Goal: Navigation & Orientation: Find specific page/section

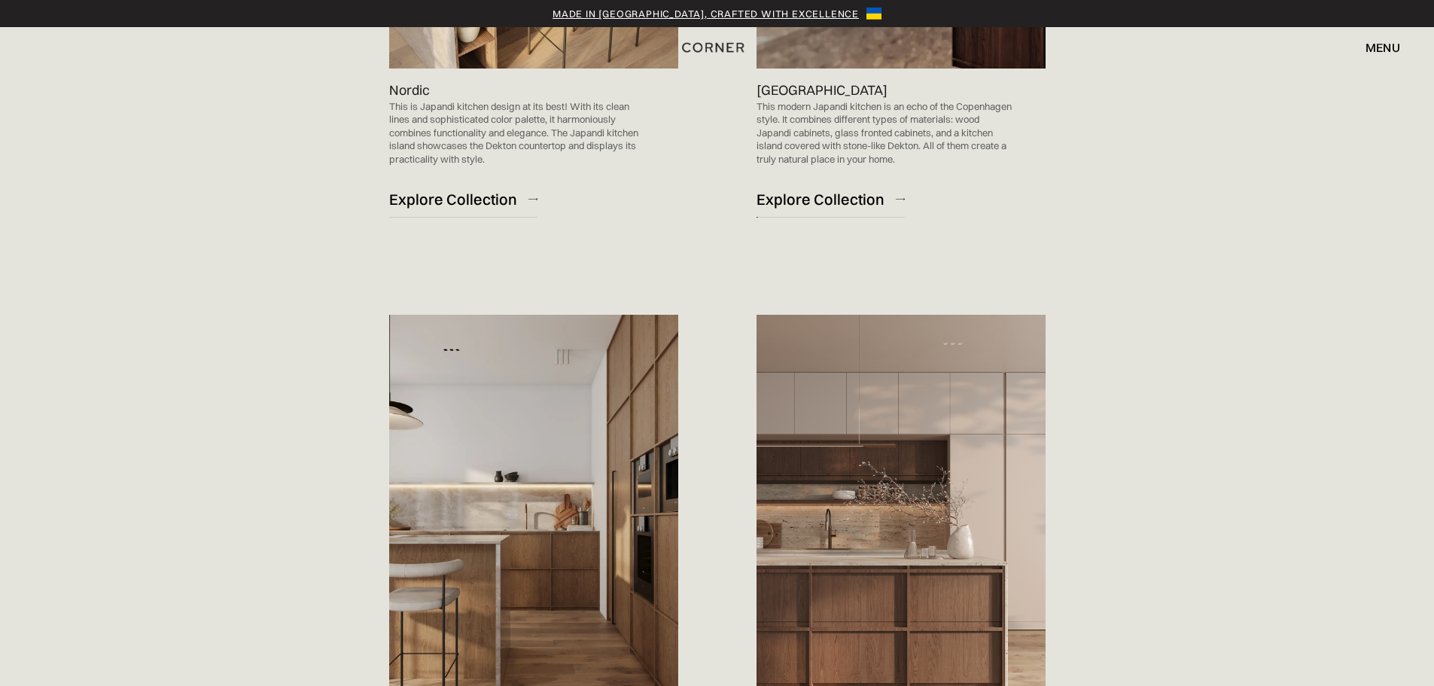
scroll to position [1430, 0]
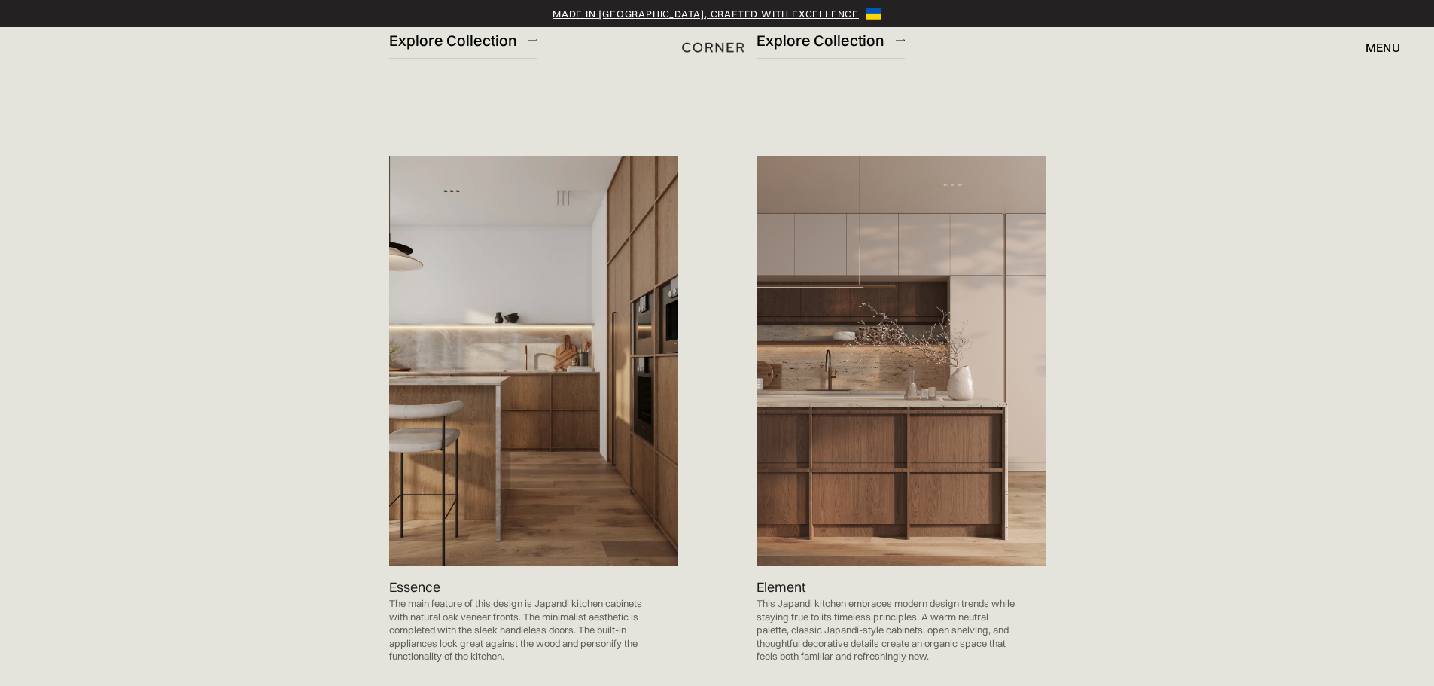
click at [1207, 434] on div "Check Out the Collection of Stunning Japandi Kitchen Designs Nordic This is Jap…" at bounding box center [718, 311] width 994 height 2113
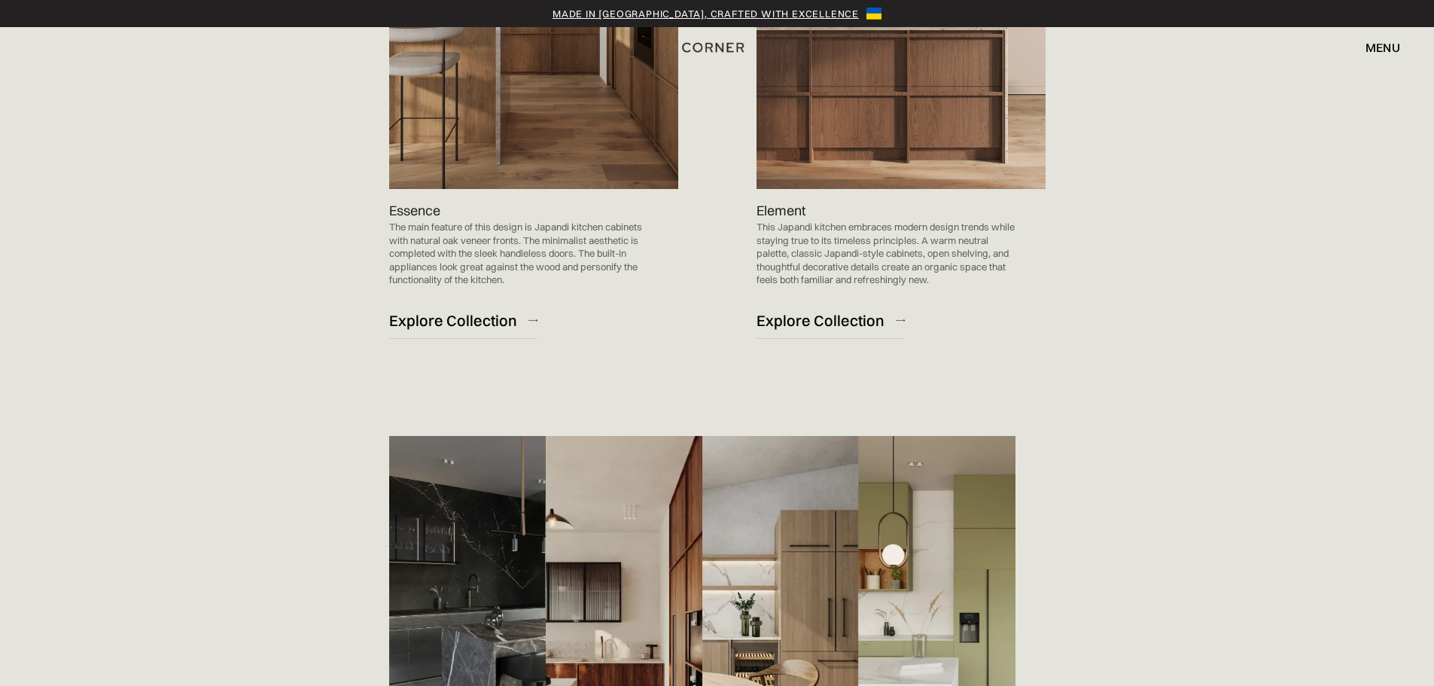
scroll to position [1656, 0]
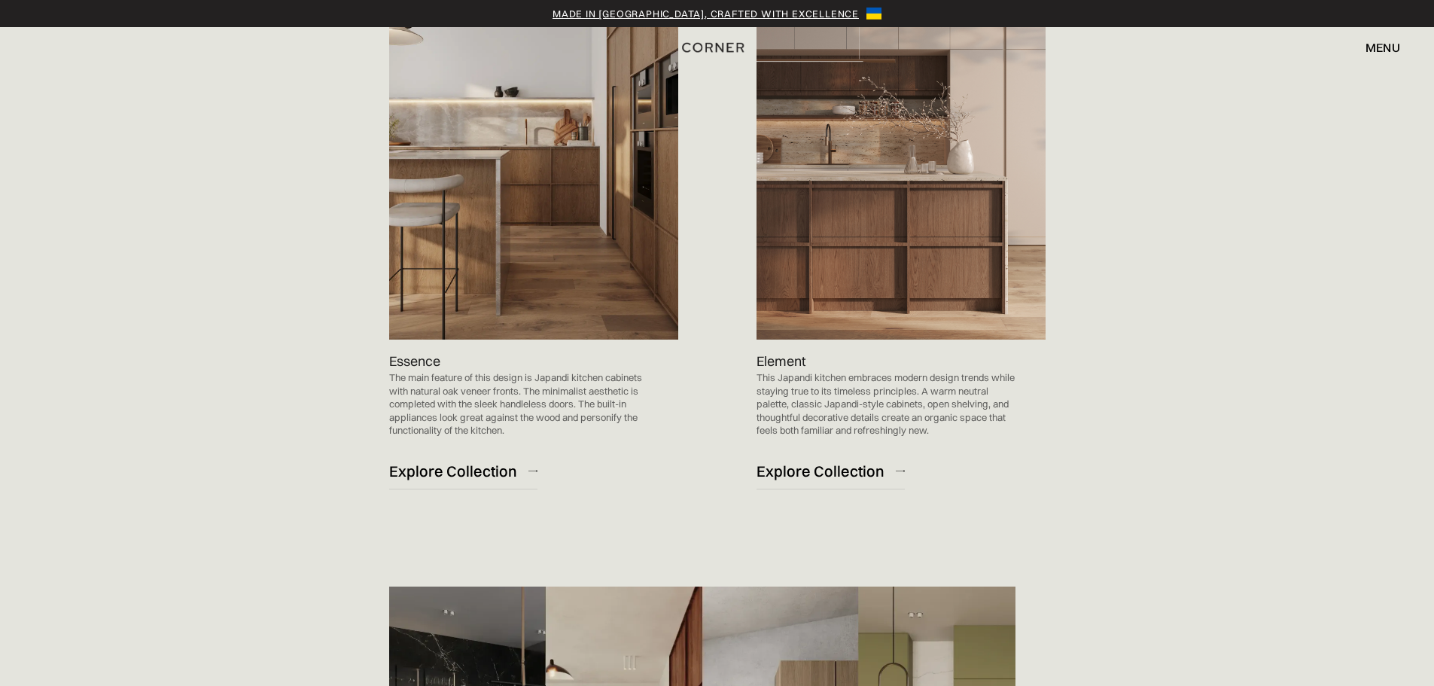
click at [577, 251] on img at bounding box center [533, 135] width 289 height 410
click at [895, 291] on img at bounding box center [901, 135] width 289 height 410
click at [468, 468] on div "Explore Collection" at bounding box center [453, 471] width 128 height 20
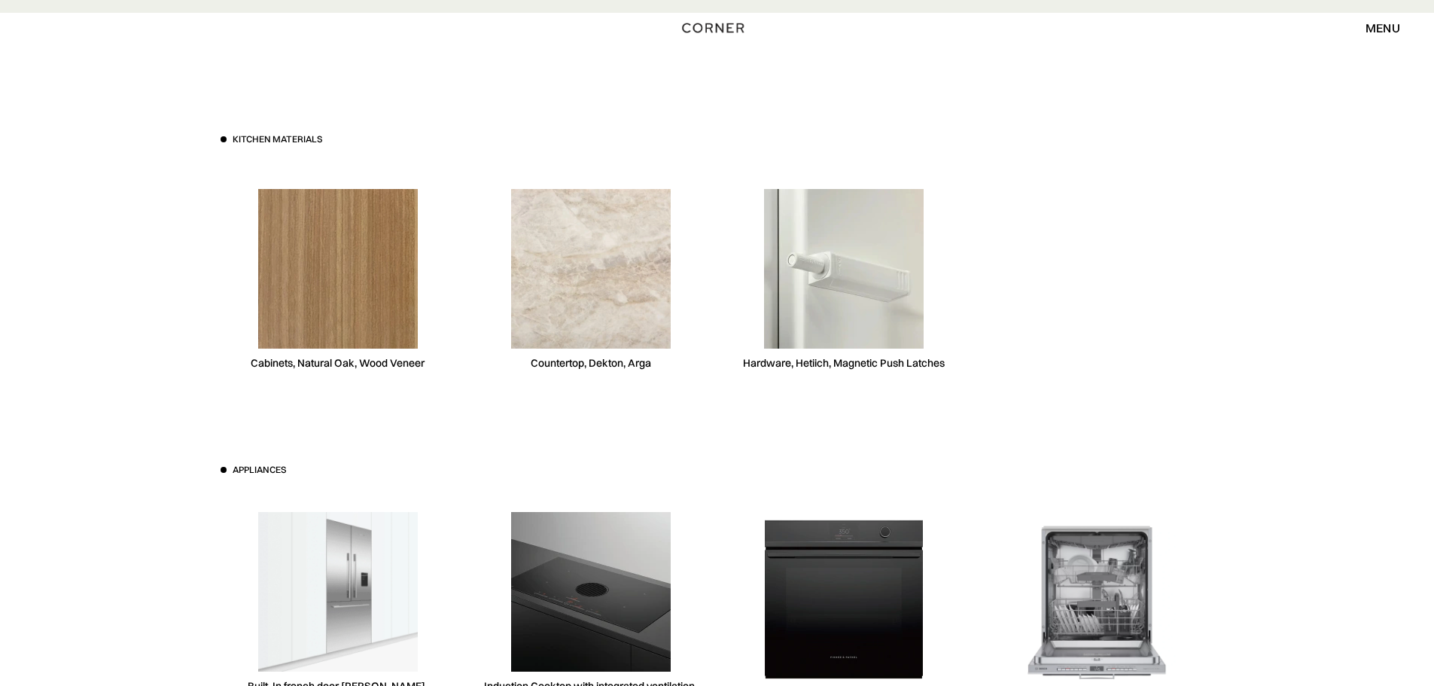
scroll to position [4141, 0]
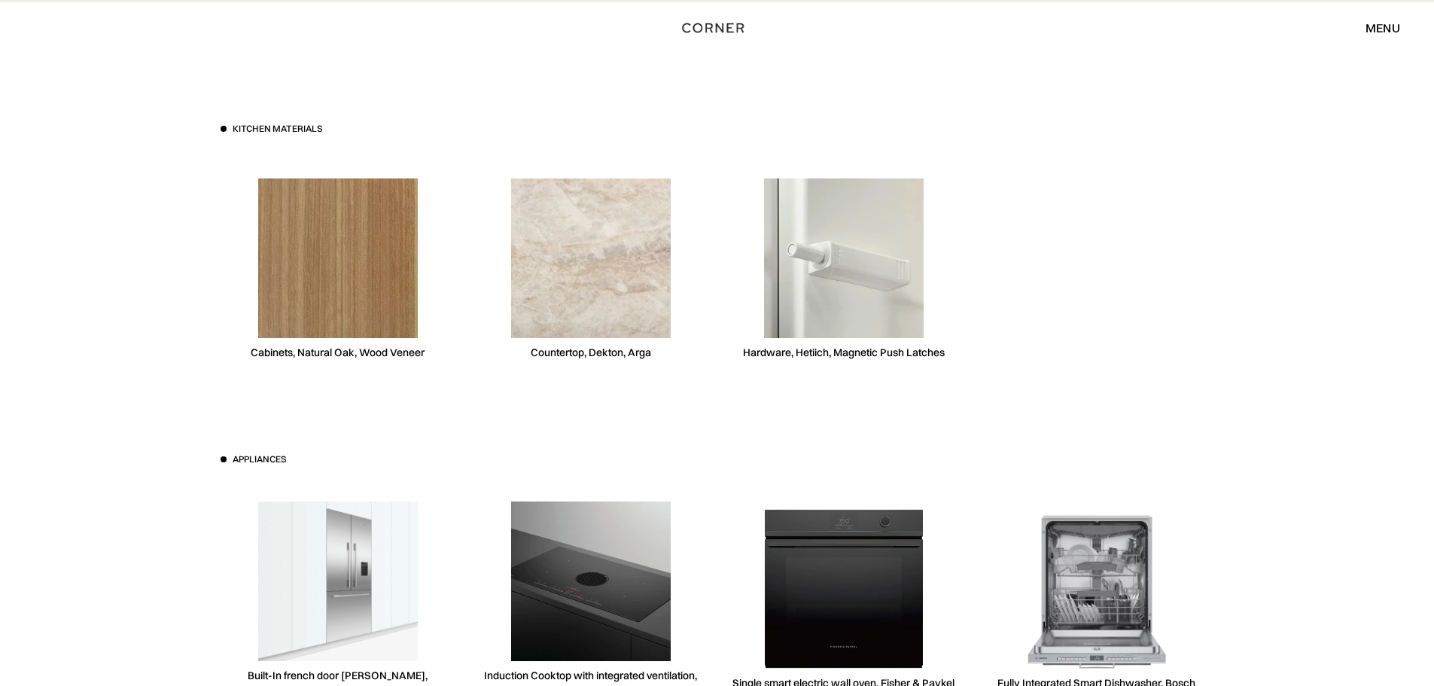
click at [1095, 361] on div at bounding box center [1096, 270] width 235 height 232
click at [1075, 288] on div at bounding box center [1096, 270] width 235 height 232
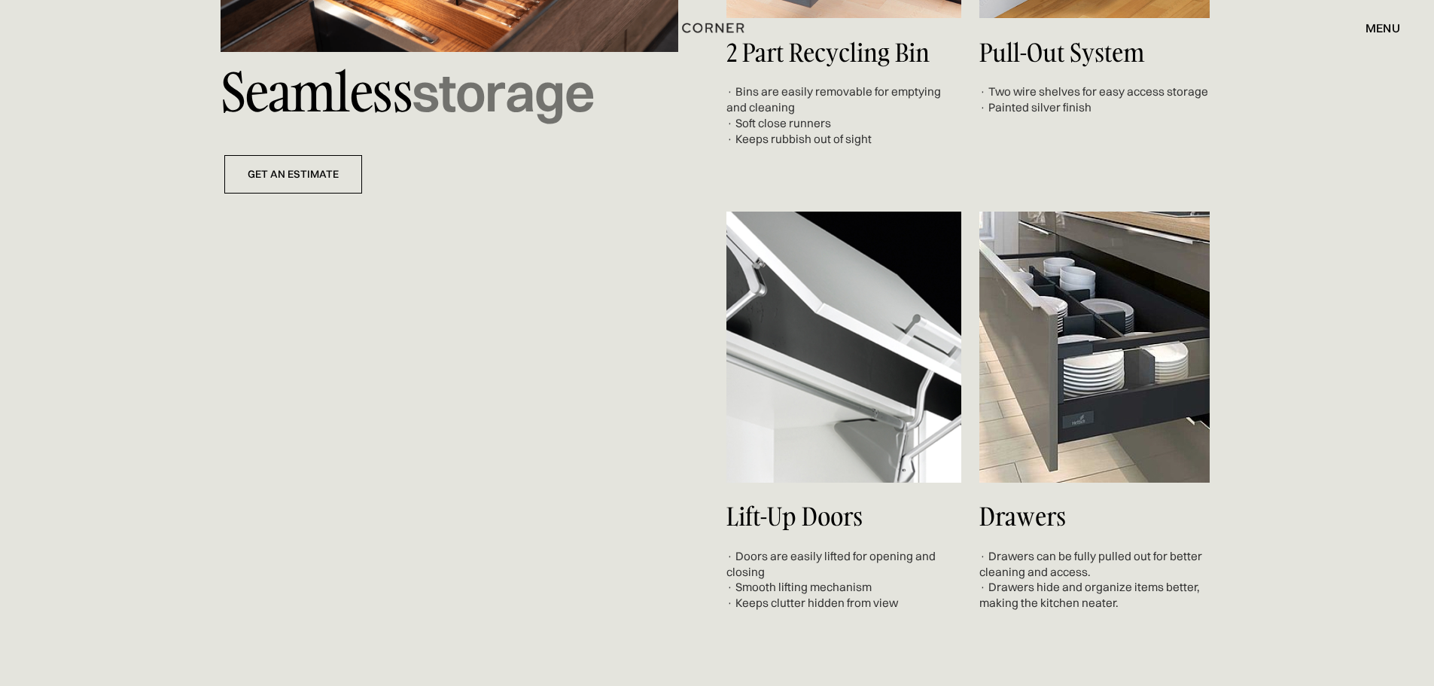
scroll to position [5496, 0]
